Goal: Task Accomplishment & Management: Use online tool/utility

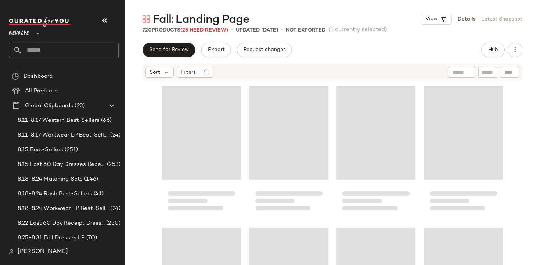
scroll to position [148, 0]
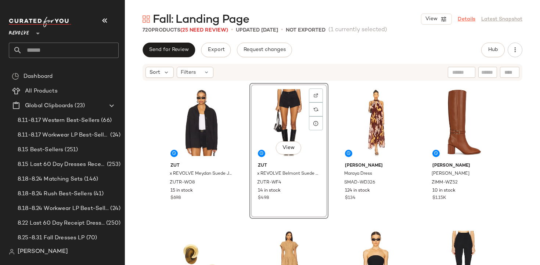
click at [465, 18] on link "Details" at bounding box center [467, 19] width 18 height 8
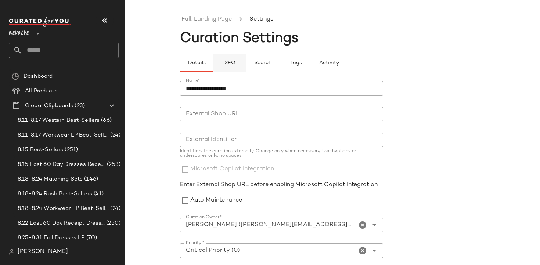
click at [222, 65] on button "SEO" at bounding box center [229, 63] width 33 height 18
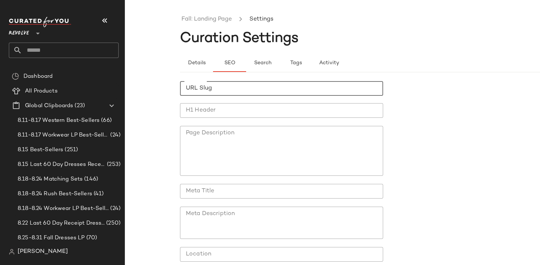
click at [224, 84] on input "URL Slug" at bounding box center [281, 88] width 203 height 15
type input "*"
type input "**********"
click at [227, 100] on div "**********" at bounding box center [281, 187] width 203 height 212
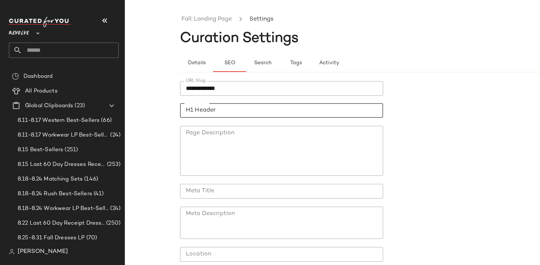
click at [216, 108] on input "H1 Header" at bounding box center [281, 110] width 203 height 15
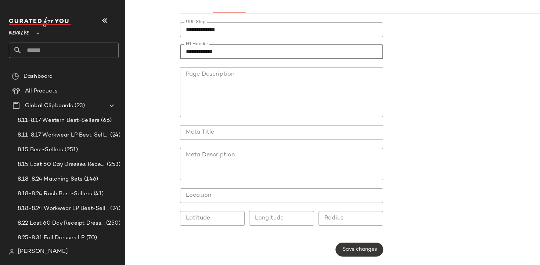
type input "**********"
click at [342, 252] on span "Save changes" at bounding box center [359, 250] width 35 height 6
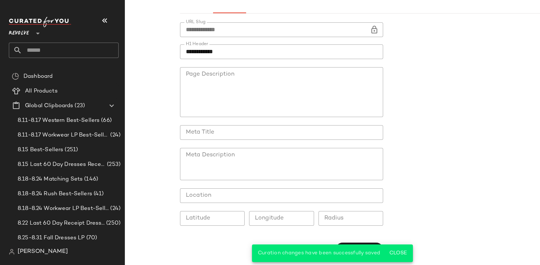
scroll to position [0, 0]
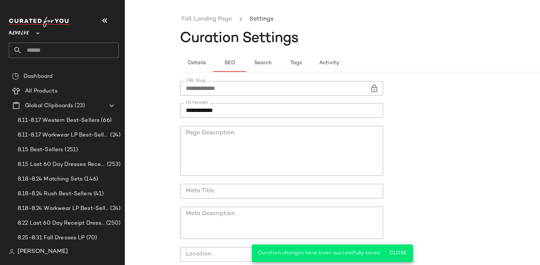
click at [205, 28] on div "Fall: Landing Page Settings" at bounding box center [387, 19] width 415 height 24
click at [205, 22] on link "Fall: Landing Page" at bounding box center [206, 20] width 50 height 10
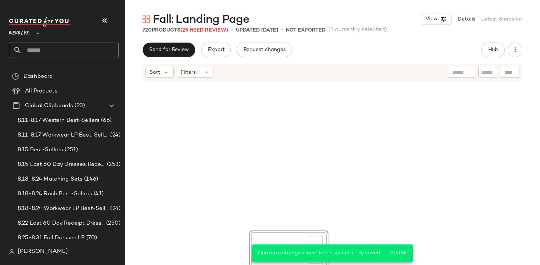
scroll to position [148, 0]
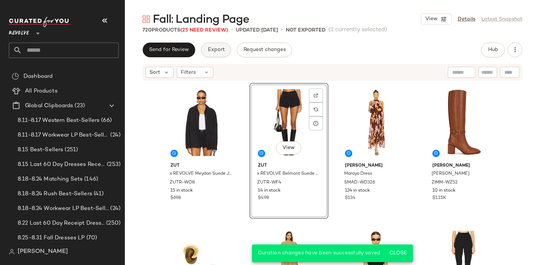
click at [219, 51] on span "Export" at bounding box center [215, 50] width 17 height 6
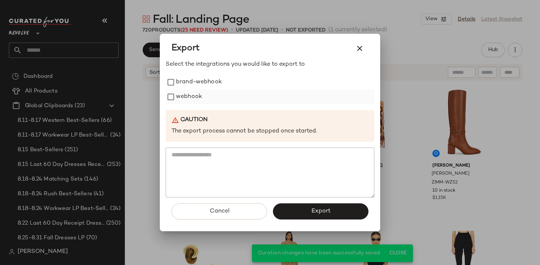
click at [189, 93] on label "webhook" at bounding box center [189, 97] width 26 height 15
click at [339, 215] on button "Export" at bounding box center [321, 212] width 96 height 16
